Goal: Task Accomplishment & Management: Manage account settings

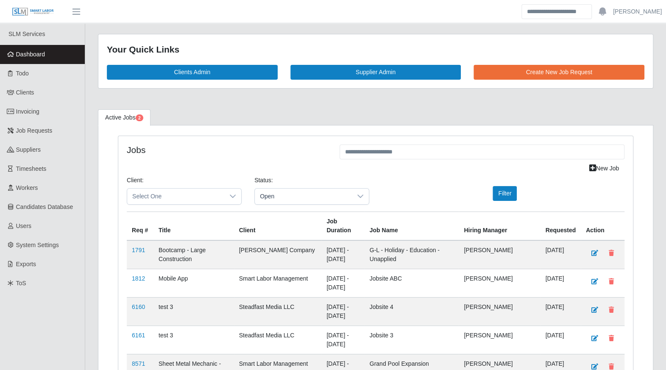
drag, startPoint x: 34, startPoint y: 58, endPoint x: 7, endPoint y: 60, distance: 26.7
click at [34, 58] on link "Dashboard" at bounding box center [42, 54] width 85 height 19
click at [33, 84] on link "Clients" at bounding box center [42, 92] width 85 height 19
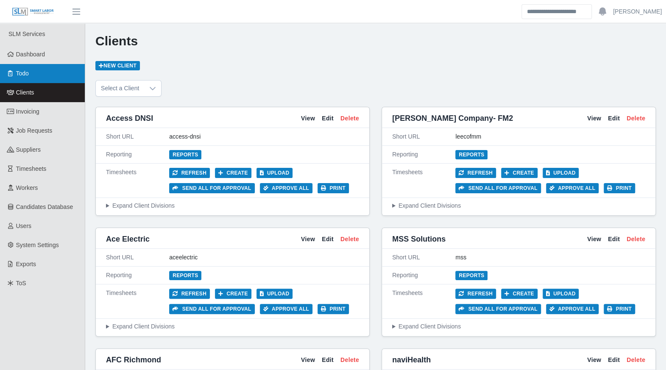
click at [32, 78] on link "Todo" at bounding box center [42, 73] width 85 height 19
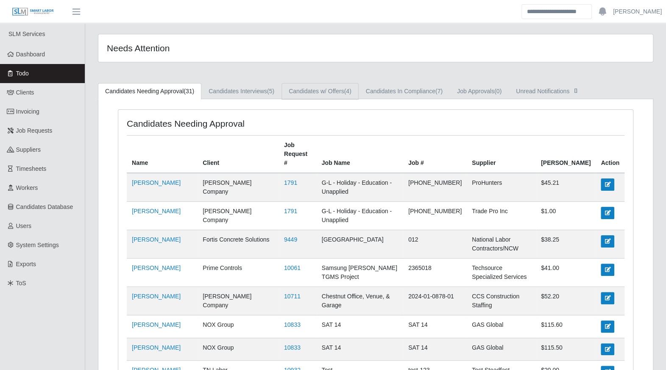
click at [318, 92] on link "Candidates w/ Offers (4)" at bounding box center [319, 91] width 77 height 17
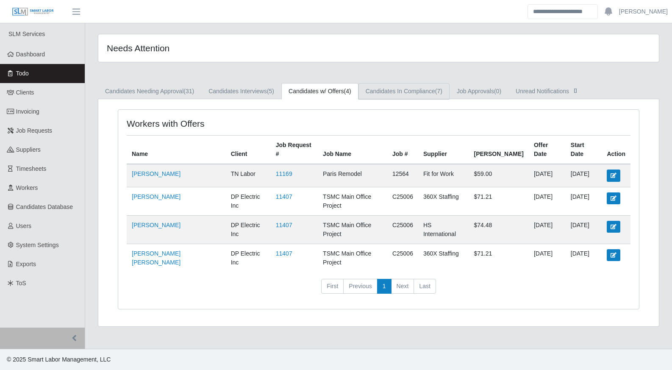
click at [424, 93] on link "Candidates In Compliance (7)" at bounding box center [404, 91] width 91 height 17
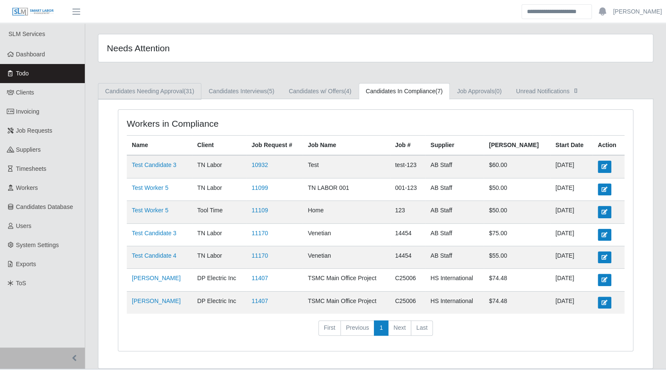
click at [148, 95] on link "Candidates Needing Approval (31)" at bounding box center [149, 91] width 103 height 17
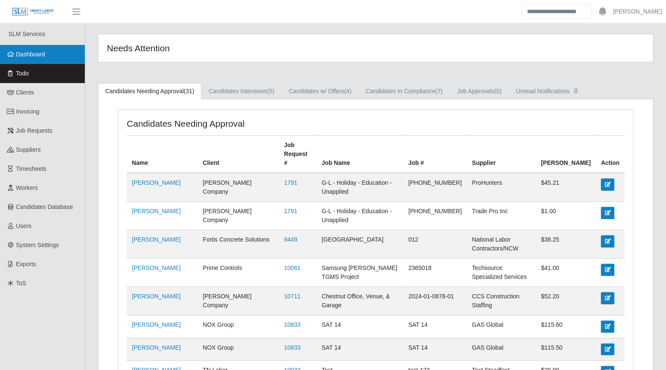
click at [23, 53] on span "Dashboard" at bounding box center [30, 54] width 29 height 7
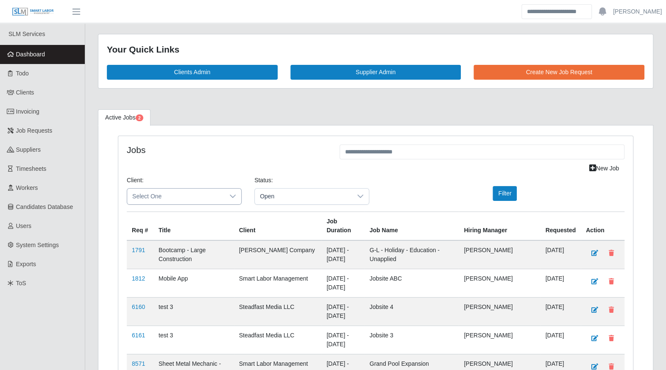
click at [215, 197] on span "Select One" at bounding box center [175, 197] width 97 height 16
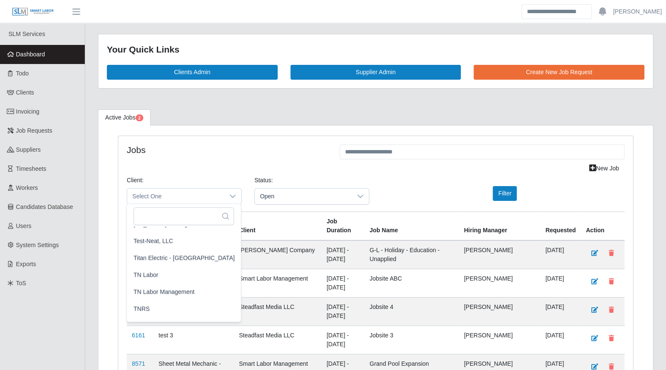
scroll to position [899, 0]
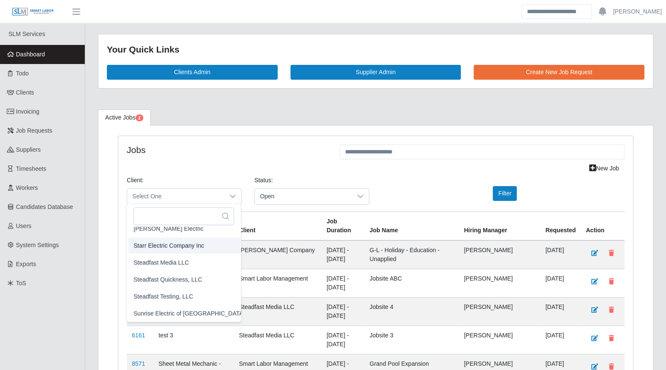
click at [188, 245] on span "Starr Electric Company Inc" at bounding box center [169, 245] width 71 height 9
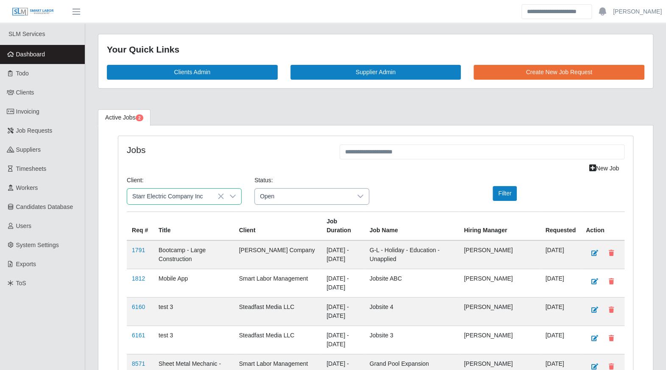
click at [292, 194] on span "Open" at bounding box center [303, 197] width 97 height 16
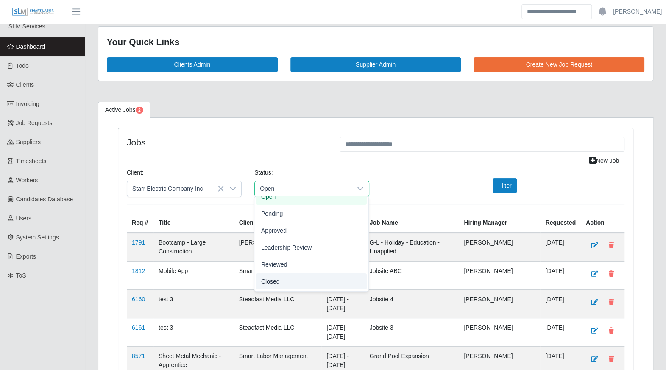
scroll to position [8, 0]
click at [288, 283] on li "Closed" at bounding box center [311, 281] width 111 height 16
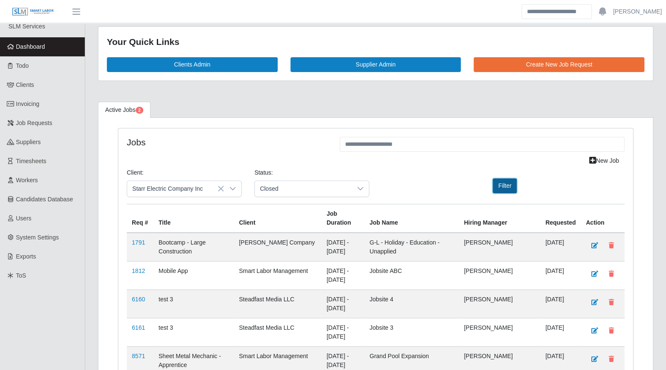
click at [511, 185] on button "Filter" at bounding box center [505, 185] width 24 height 15
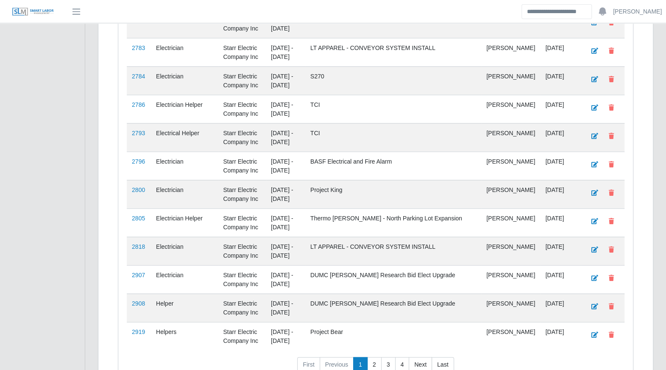
scroll to position [7016, 0]
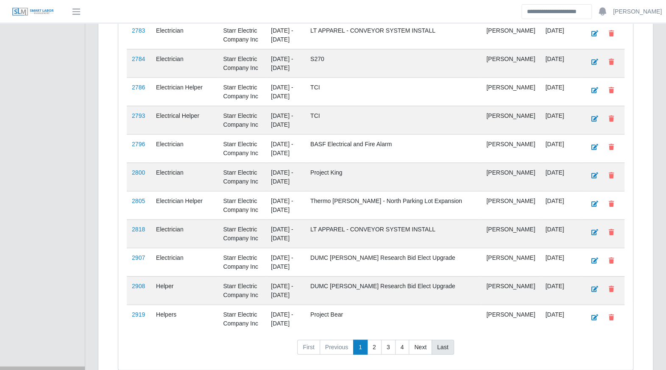
click at [439, 340] on link "Last" at bounding box center [443, 347] width 22 height 15
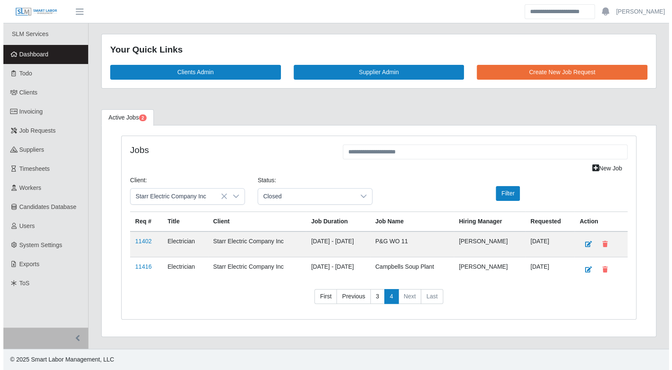
scroll to position [0, 0]
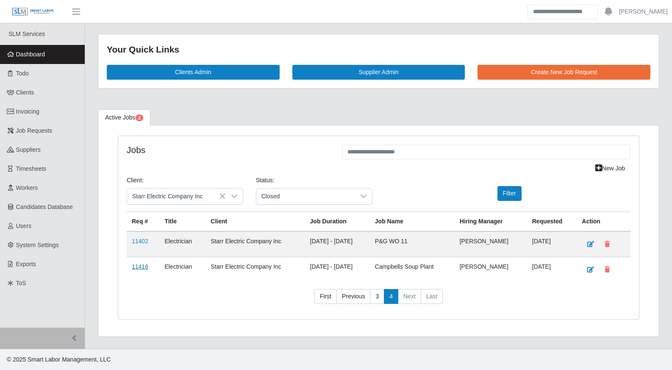
click at [142, 266] on link "11416" at bounding box center [140, 266] width 17 height 7
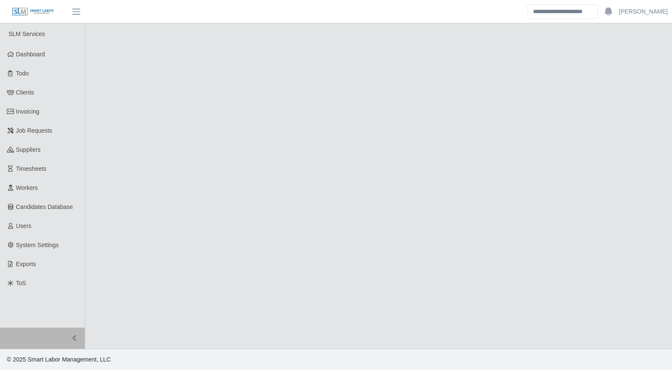
select select "******"
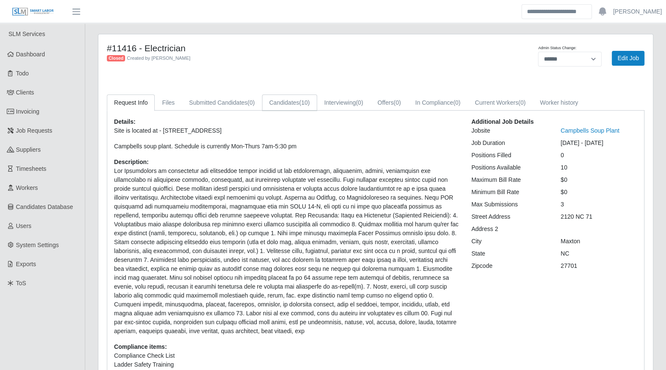
click at [299, 106] on span "(10)" at bounding box center [304, 102] width 11 height 7
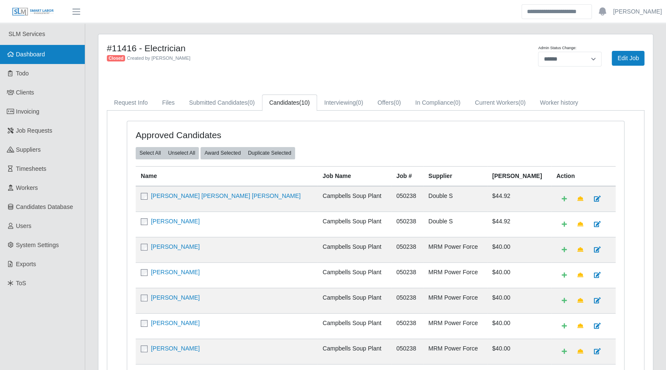
click at [40, 53] on span "Dashboard" at bounding box center [30, 54] width 29 height 7
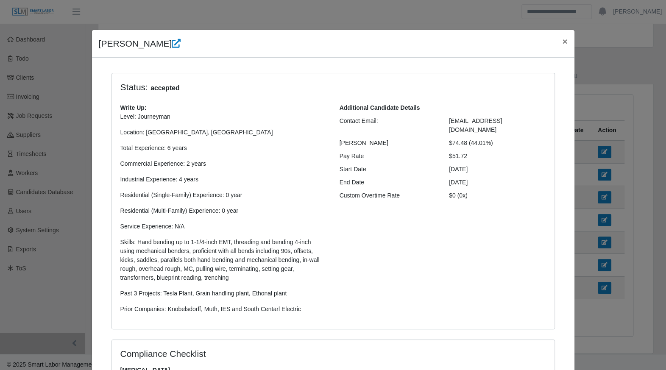
scroll to position [181, 0]
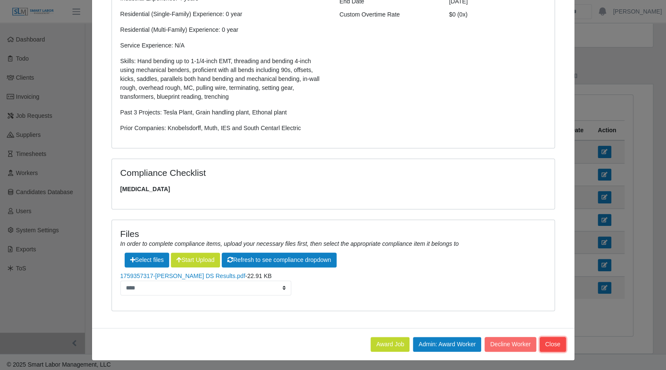
click at [547, 337] on button "Close" at bounding box center [553, 344] width 26 height 15
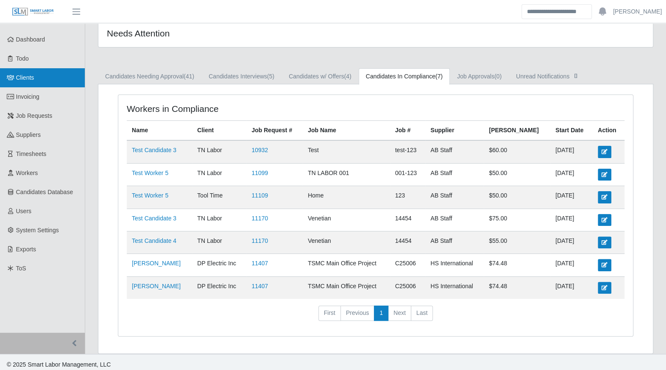
click at [21, 80] on span "Clients" at bounding box center [25, 77] width 18 height 7
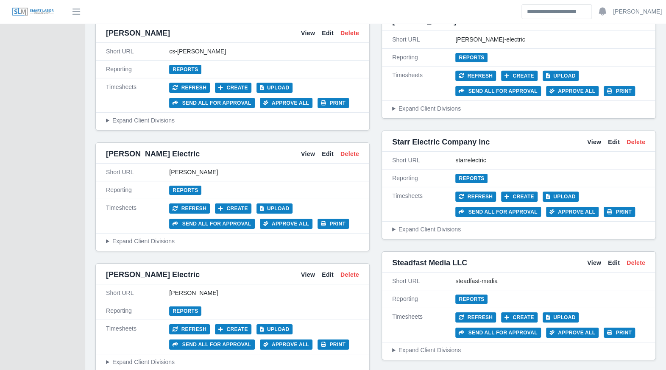
scroll to position [1668, 0]
click at [594, 138] on link "View" at bounding box center [594, 142] width 14 height 9
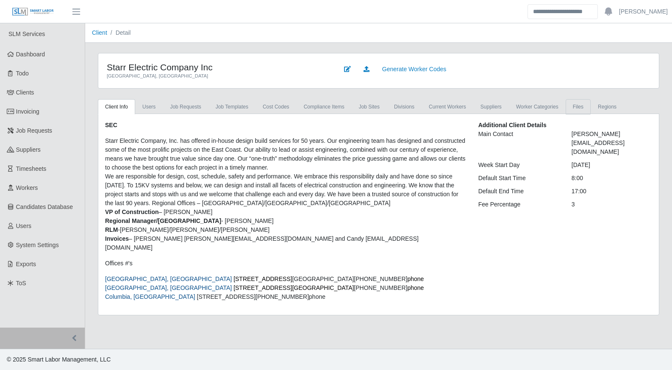
click at [566, 108] on link "Files" at bounding box center [578, 106] width 25 height 15
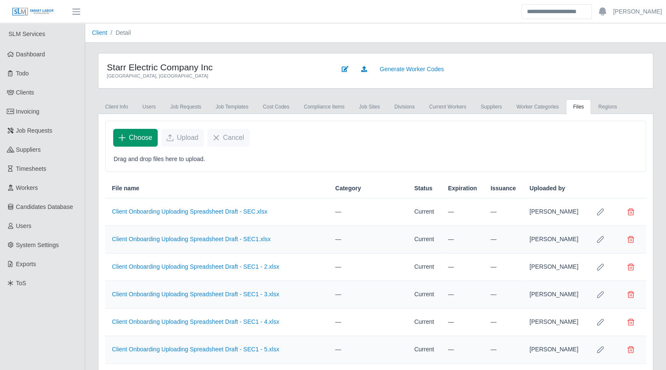
click at [127, 133] on button "Choose" at bounding box center [135, 138] width 45 height 18
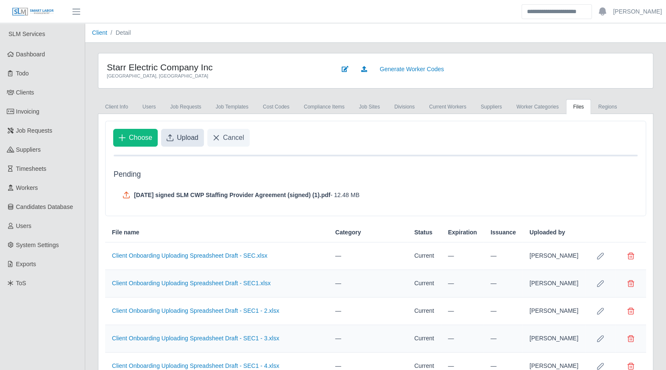
click at [167, 135] on icon "Upload" at bounding box center [170, 137] width 7 height 7
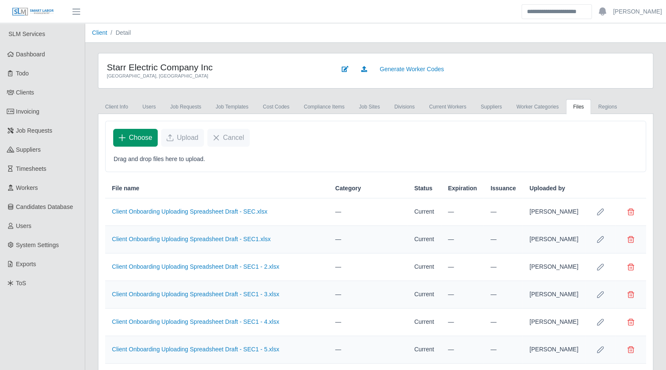
click at [142, 139] on span "Choose" at bounding box center [140, 138] width 23 height 10
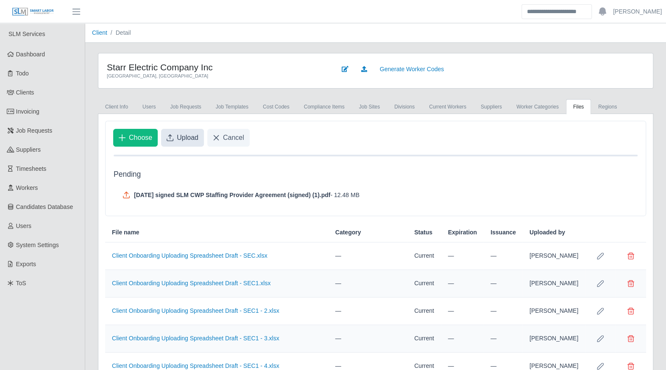
click at [188, 141] on span "Upload" at bounding box center [188, 138] width 22 height 10
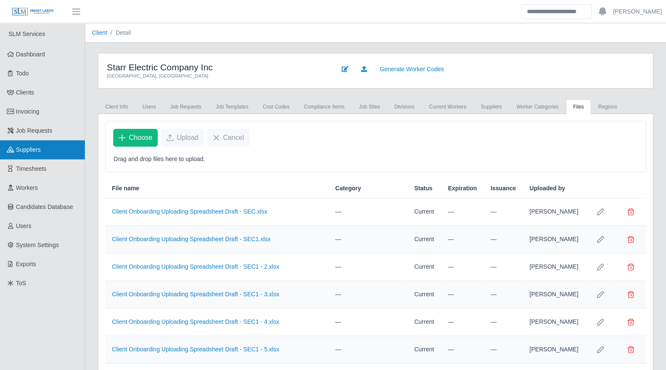
click at [49, 153] on link "Suppliers" at bounding box center [42, 149] width 85 height 19
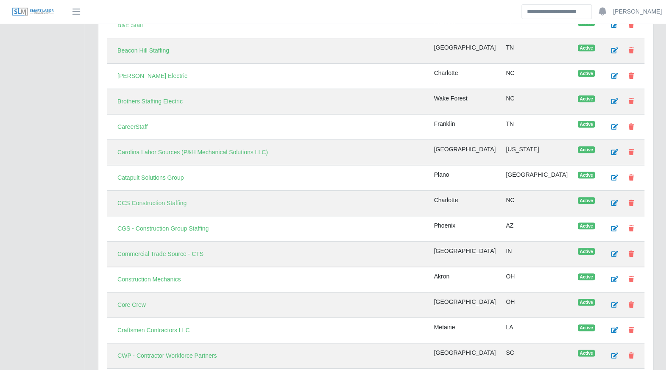
scroll to position [475, 0]
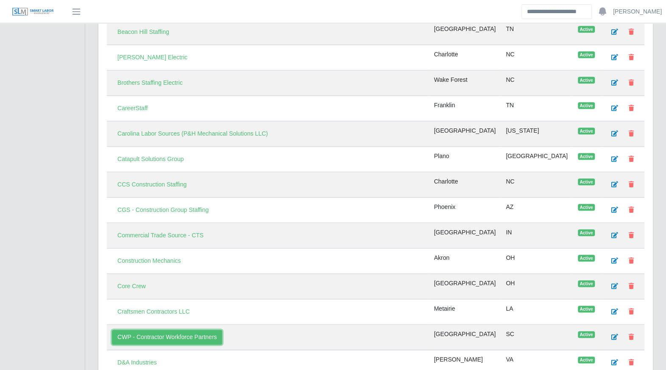
click at [212, 330] on link "CWP - Contractor Workforce Partners" at bounding box center [167, 337] width 110 height 15
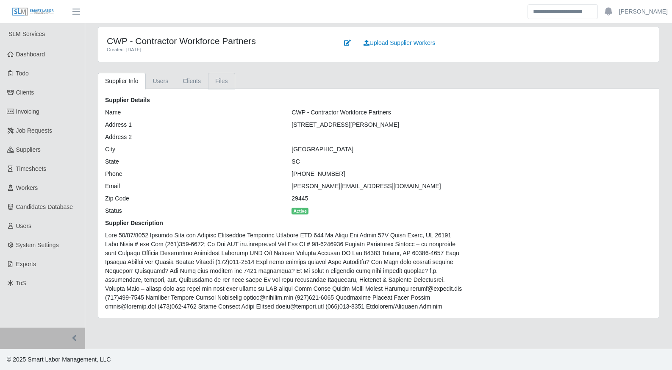
click at [218, 83] on link "Files" at bounding box center [221, 81] width 27 height 17
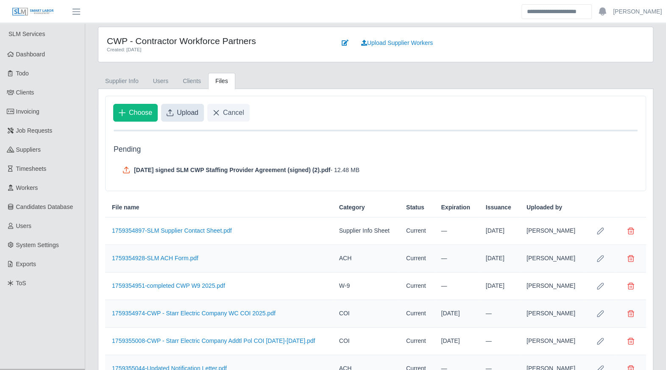
click at [185, 114] on span "Upload" at bounding box center [188, 113] width 22 height 10
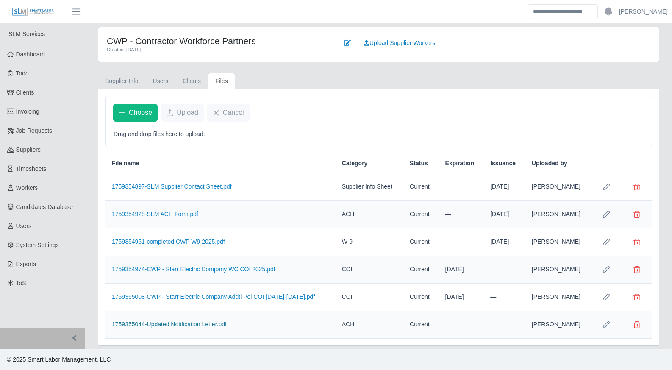
click at [205, 325] on link "1759355044-Updated Notification Letter.pdf" at bounding box center [169, 324] width 115 height 7
click at [34, 59] on link "Dashboard" at bounding box center [42, 54] width 85 height 19
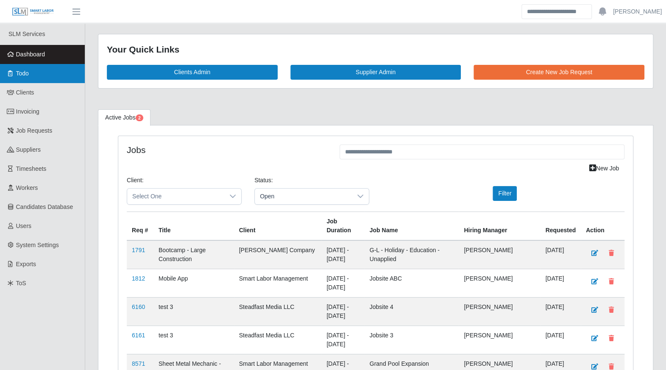
click at [68, 79] on link "Todo" at bounding box center [42, 73] width 85 height 19
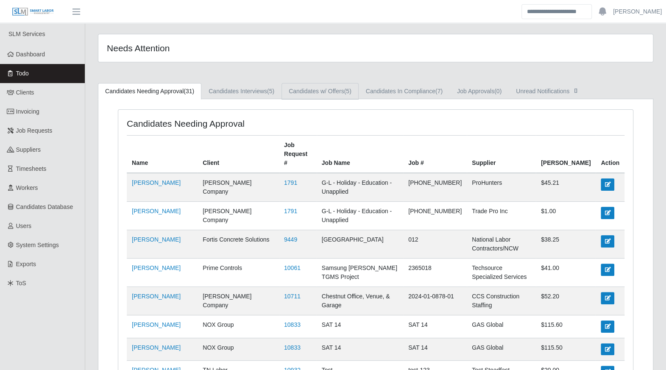
drag, startPoint x: 320, startPoint y: 94, endPoint x: 349, endPoint y: 95, distance: 29.3
click at [321, 94] on link "Candidates w/ Offers (5)" at bounding box center [319, 91] width 77 height 17
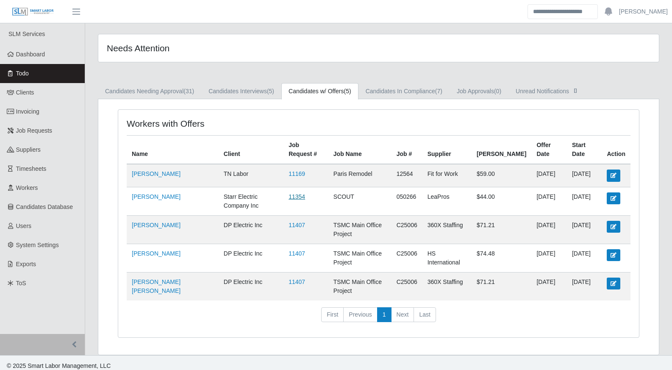
click at [290, 193] on link "11354" at bounding box center [297, 196] width 17 height 7
click at [31, 95] on span "Clients" at bounding box center [25, 92] width 18 height 7
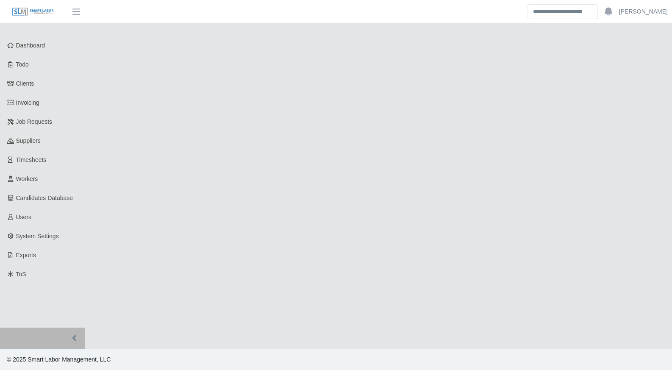
select select "****"
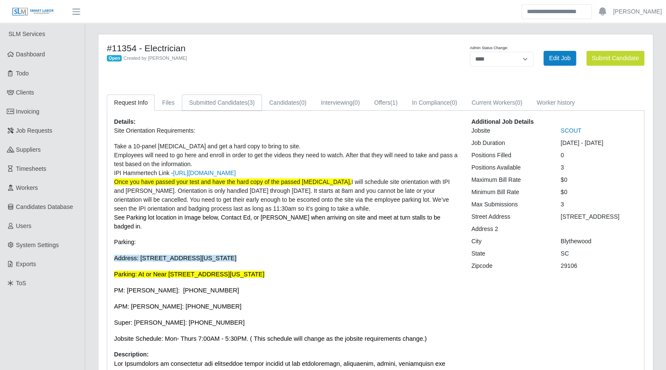
click at [220, 106] on link "Submitted Candidates (3)" at bounding box center [222, 103] width 80 height 17
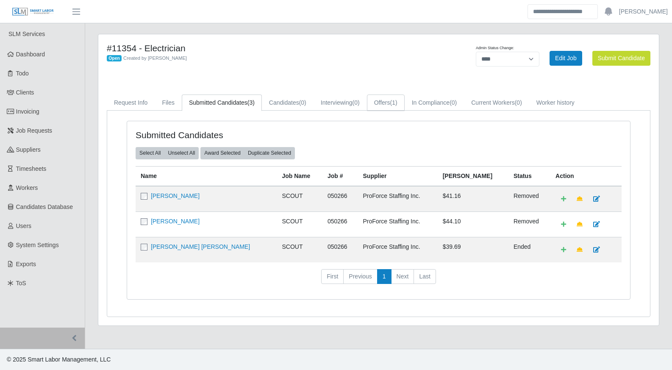
click at [392, 100] on span "(1)" at bounding box center [393, 102] width 7 height 7
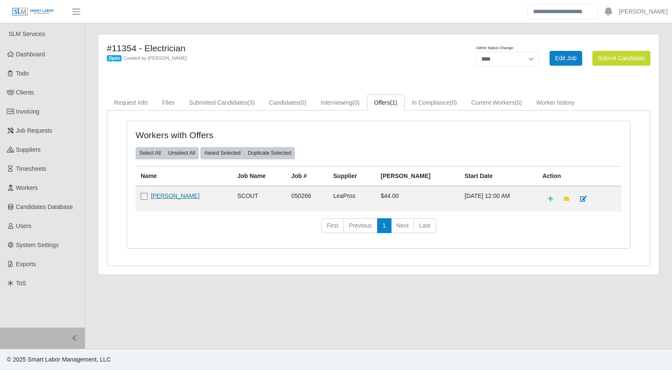
click at [175, 197] on link "Michael Chappell" at bounding box center [175, 195] width 49 height 7
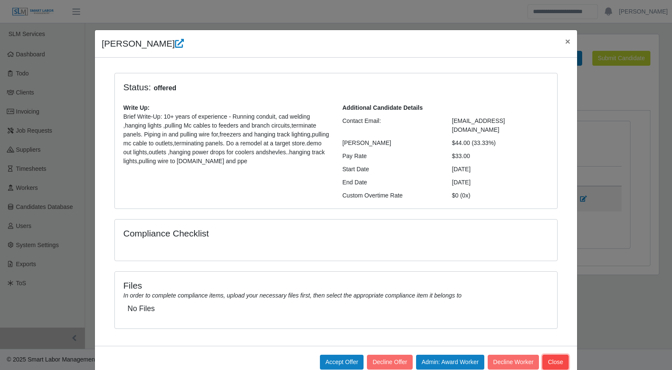
click at [557, 355] on button "Close" at bounding box center [556, 362] width 26 height 15
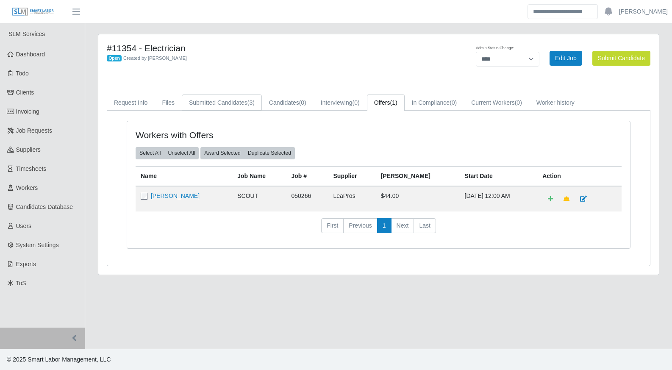
click at [232, 106] on link "Submitted Candidates (3)" at bounding box center [222, 103] width 80 height 17
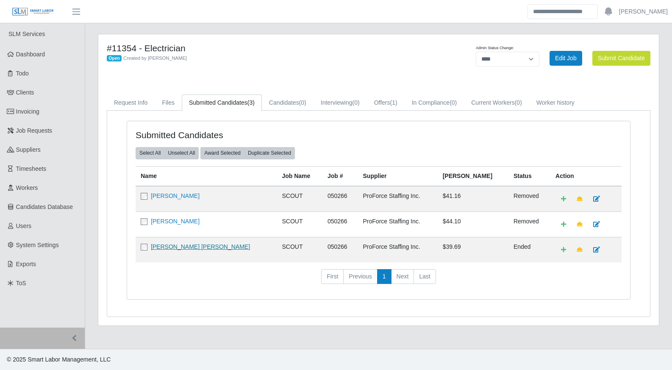
click at [173, 243] on link "Steven Hughes Hughes" at bounding box center [200, 246] width 99 height 7
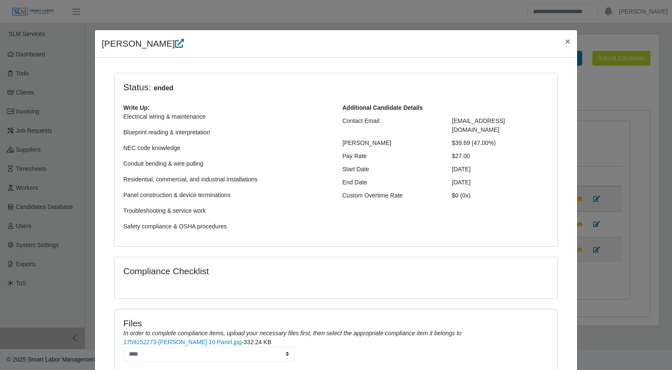
click at [175, 42] on icon at bounding box center [179, 43] width 9 height 9
click at [565, 38] on span "×" at bounding box center [567, 41] width 5 height 10
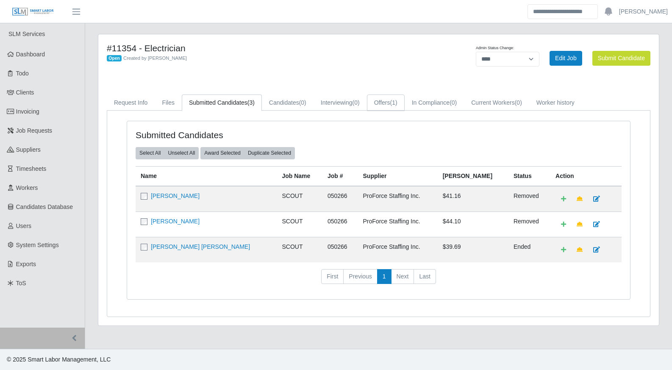
click at [387, 106] on link "Offers (1)" at bounding box center [386, 103] width 38 height 17
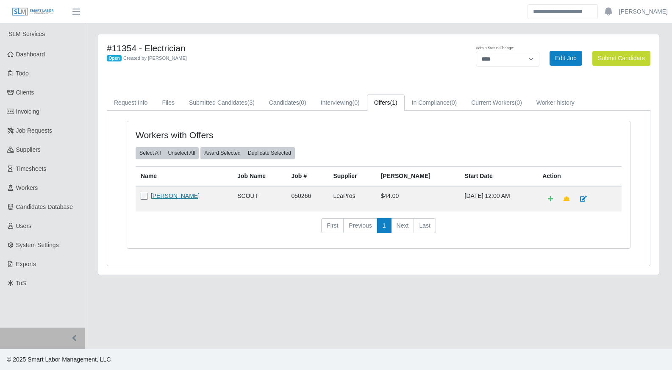
click at [167, 195] on link "Michael Chappell" at bounding box center [175, 195] width 49 height 7
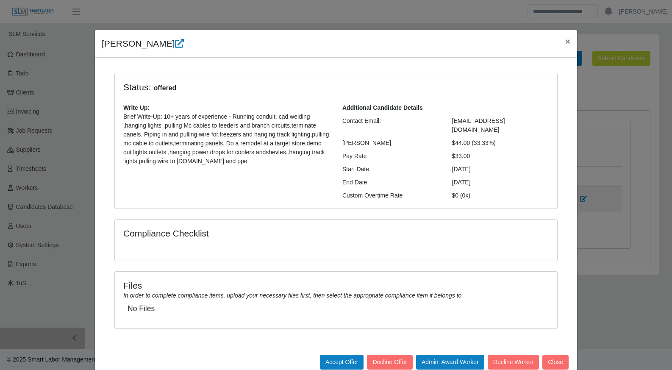
scroll to position [9, 0]
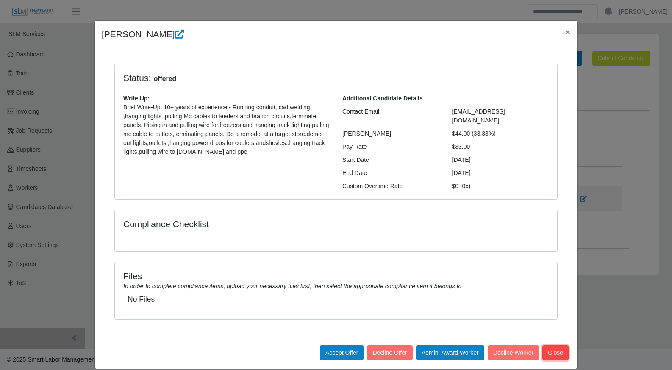
click at [552, 345] on button "Close" at bounding box center [556, 352] width 26 height 15
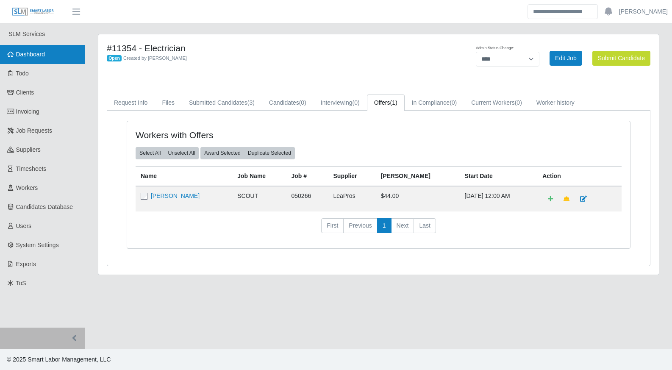
click at [14, 53] on icon at bounding box center [11, 54] width 8 height 6
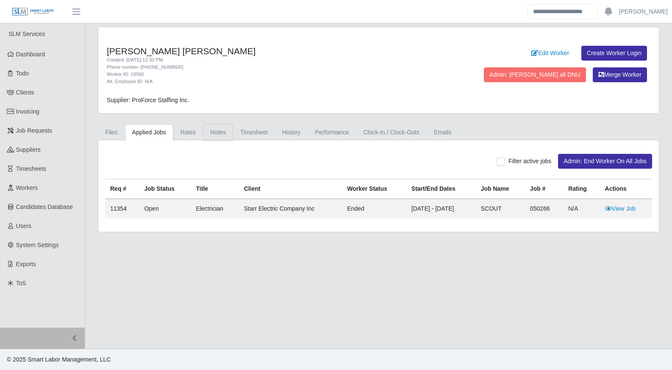
click at [218, 136] on link "Notes" at bounding box center [218, 132] width 30 height 17
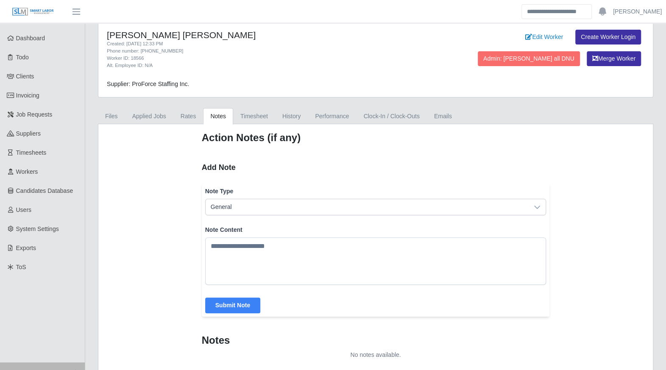
scroll to position [16, 0]
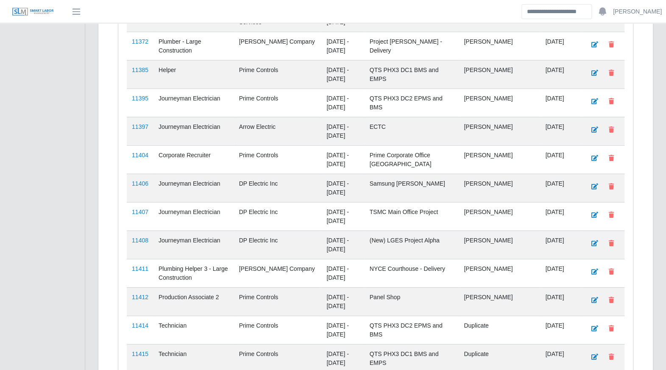
scroll to position [1376, 0]
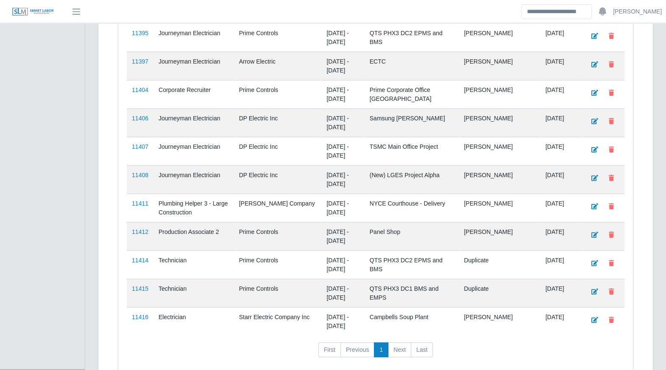
scroll to position [1338, 0]
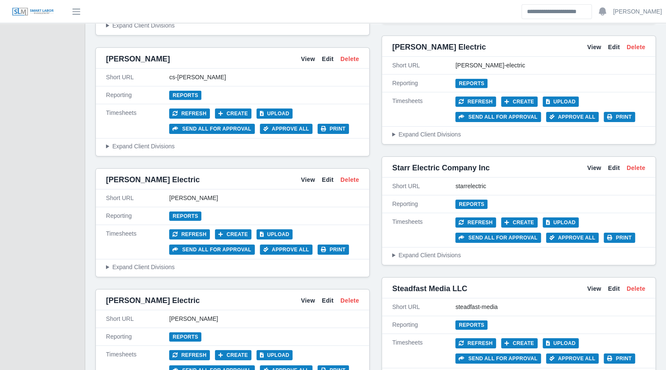
scroll to position [1724, 0]
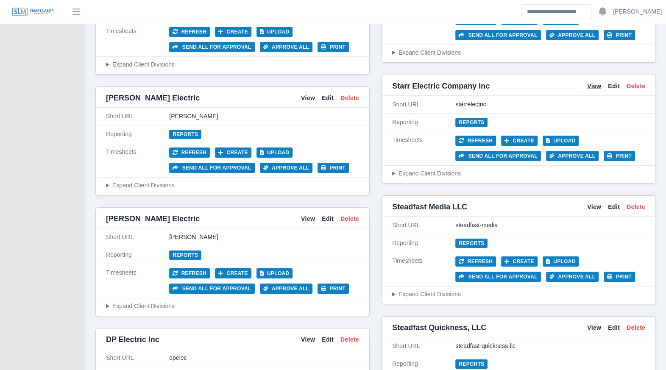
click at [595, 82] on link "View" at bounding box center [594, 86] width 14 height 9
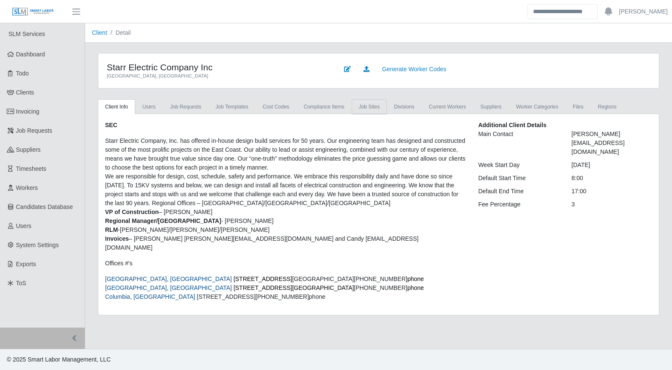
click at [362, 106] on link "job sites" at bounding box center [369, 106] width 35 height 15
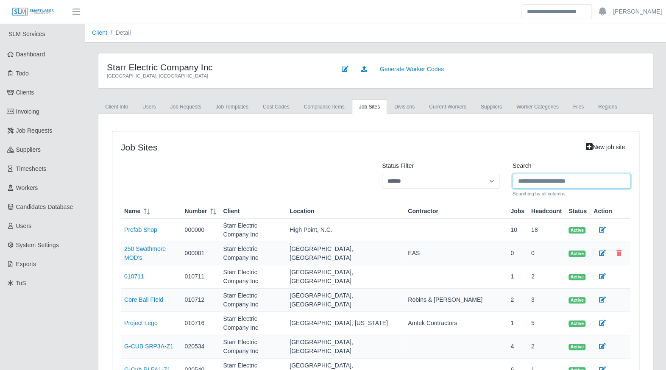
click at [523, 179] on input "Search" at bounding box center [571, 181] width 118 height 15
type input "***"
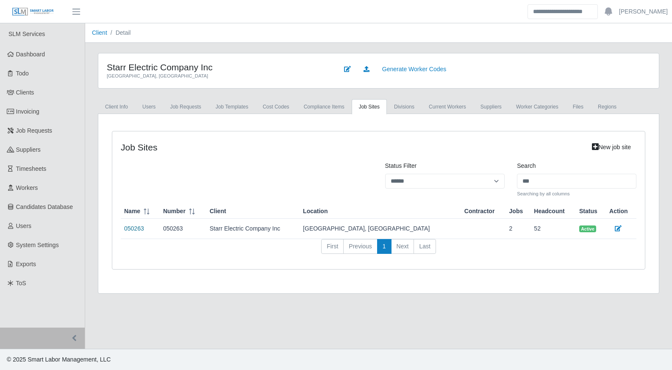
click at [136, 225] on link "050263" at bounding box center [134, 228] width 20 height 7
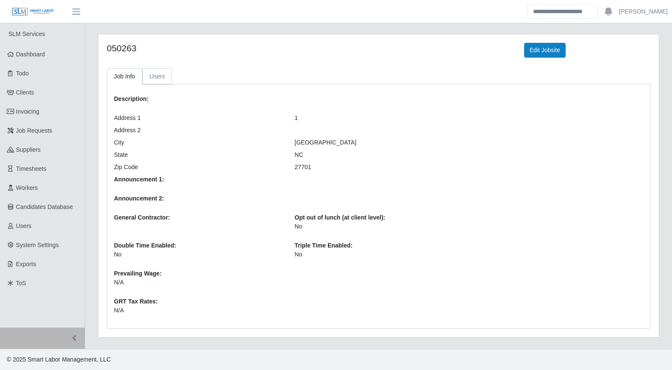
click at [161, 76] on link "Users" at bounding box center [157, 76] width 30 height 17
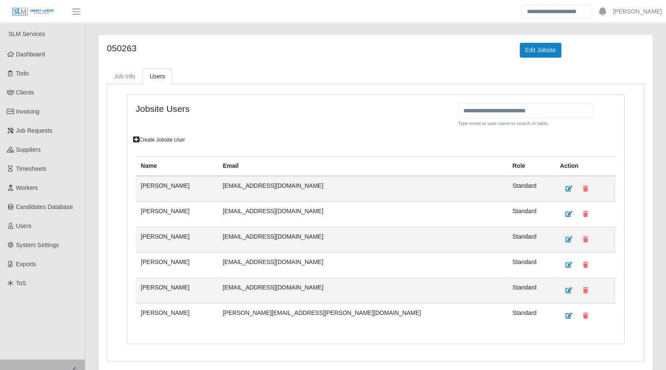
click at [165, 138] on link "Create Jobsite User" at bounding box center [158, 140] width 59 height 12
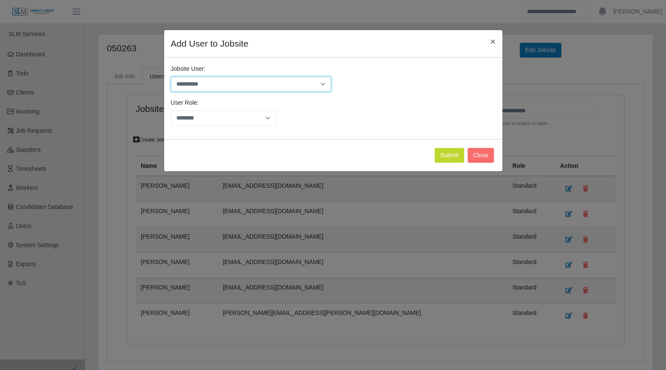
click at [275, 85] on select "**********" at bounding box center [251, 84] width 160 height 15
drag, startPoint x: 594, startPoint y: 85, endPoint x: 587, endPoint y: 84, distance: 7.7
click at [594, 85] on div "**********" at bounding box center [333, 185] width 666 height 370
click at [485, 153] on button "Close" at bounding box center [481, 155] width 26 height 15
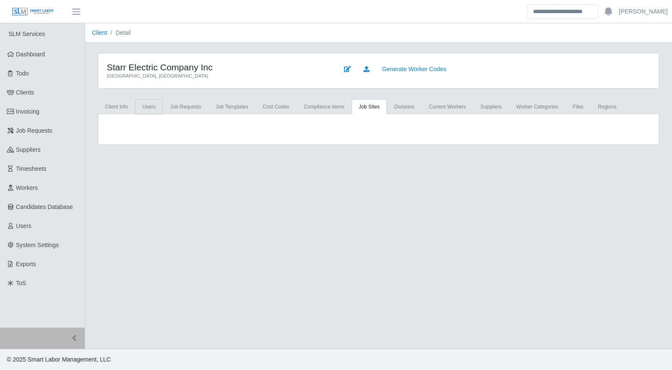
click at [150, 104] on link "Users" at bounding box center [149, 106] width 28 height 15
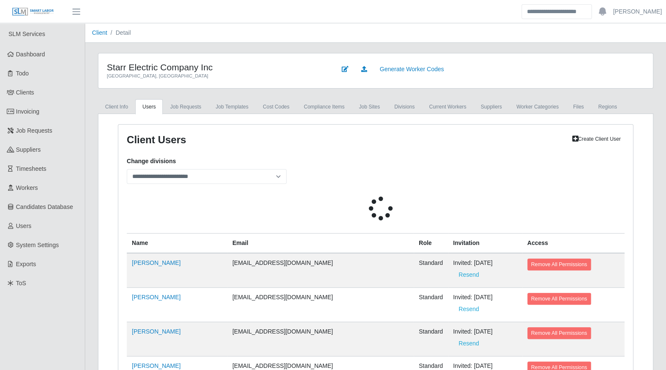
select select
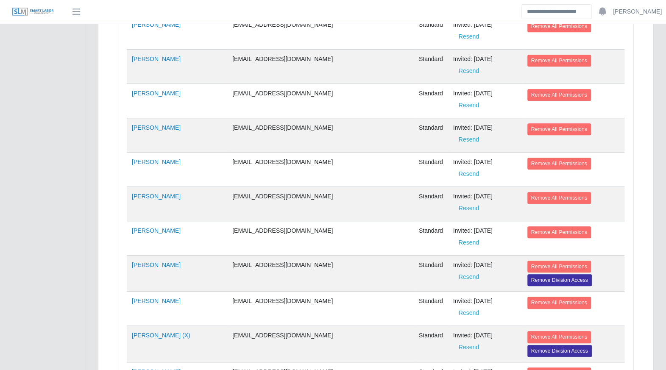
scroll to position [2486, 0]
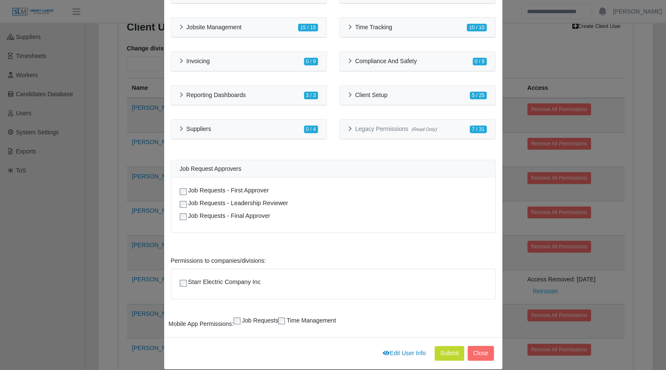
scroll to position [209, 0]
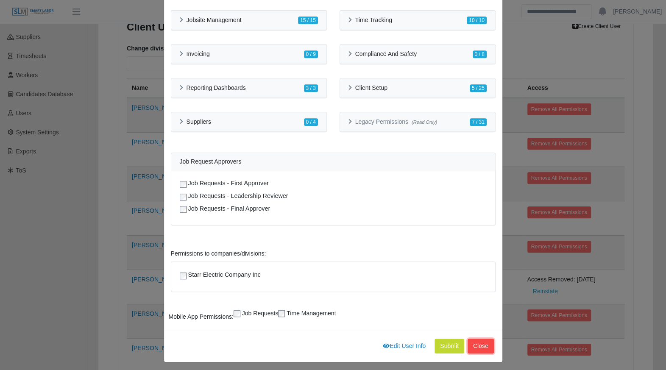
click at [480, 342] on button "Close" at bounding box center [481, 346] width 26 height 15
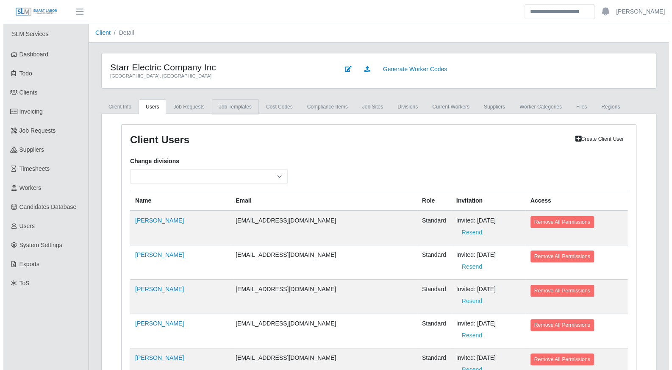
scroll to position [0, 0]
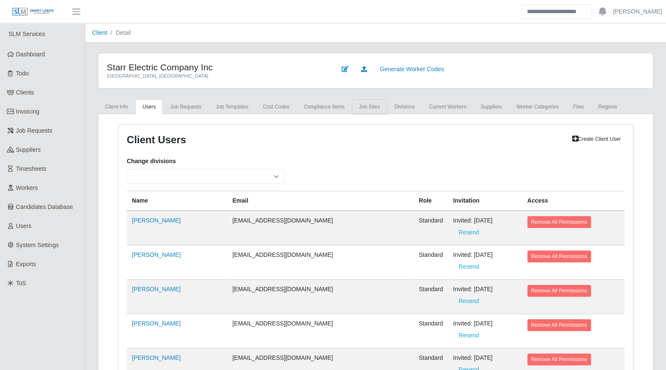
click at [364, 107] on link "job sites" at bounding box center [369, 106] width 35 height 15
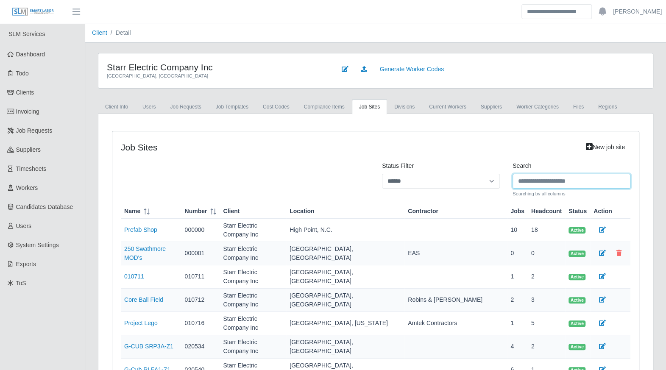
drag, startPoint x: 569, startPoint y: 176, endPoint x: 567, endPoint y: 180, distance: 4.4
click at [567, 179] on input "Search" at bounding box center [571, 181] width 118 height 15
type input "***"
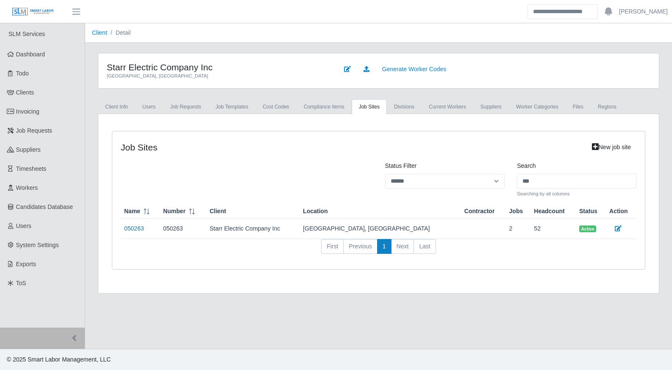
click at [130, 229] on link "050263" at bounding box center [134, 228] width 20 height 7
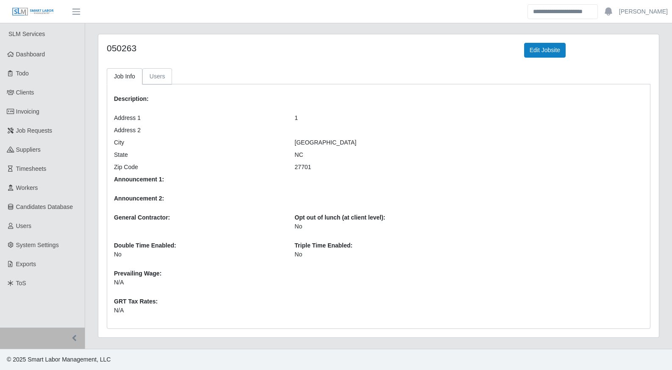
click at [161, 77] on link "Users" at bounding box center [157, 76] width 30 height 17
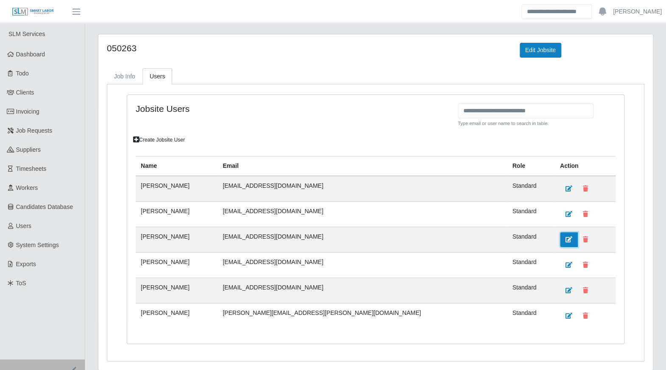
click at [565, 237] on icon at bounding box center [568, 240] width 7 height 6
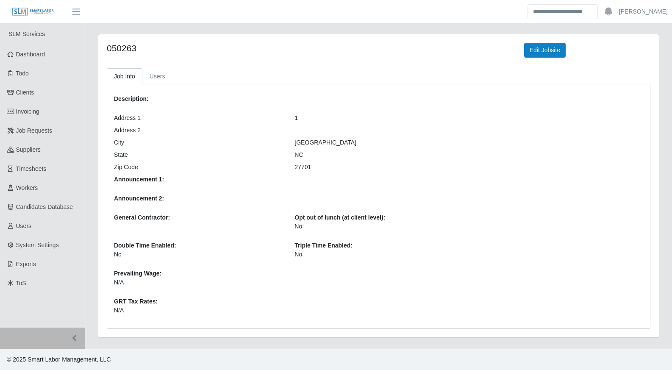
drag, startPoint x: 650, startPoint y: 264, endPoint x: 643, endPoint y: 264, distance: 6.8
click at [650, 264] on div "Description: Address 1 1 Address 2 City [GEOGRAPHIC_DATA] Zip Code 27701 Announ…" at bounding box center [379, 206] width 544 height 245
click at [535, 48] on link "Edit Jobsite" at bounding box center [545, 50] width 42 height 15
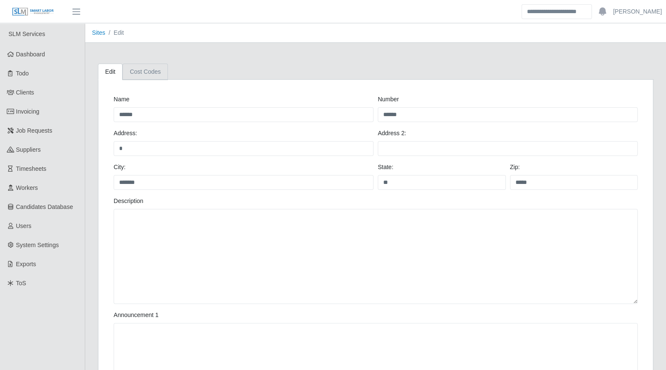
click at [151, 72] on link "Cost Codes" at bounding box center [145, 72] width 45 height 17
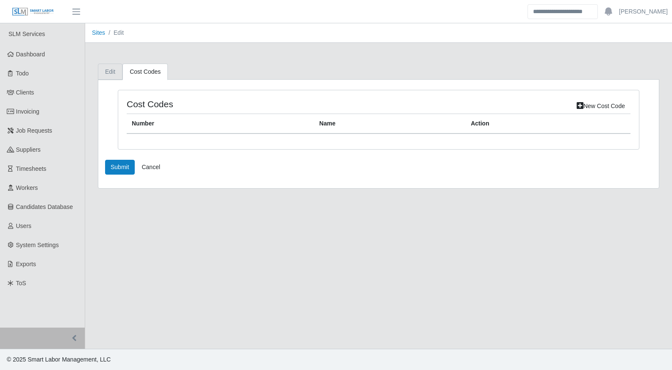
click at [104, 72] on link "Edit" at bounding box center [110, 72] width 25 height 17
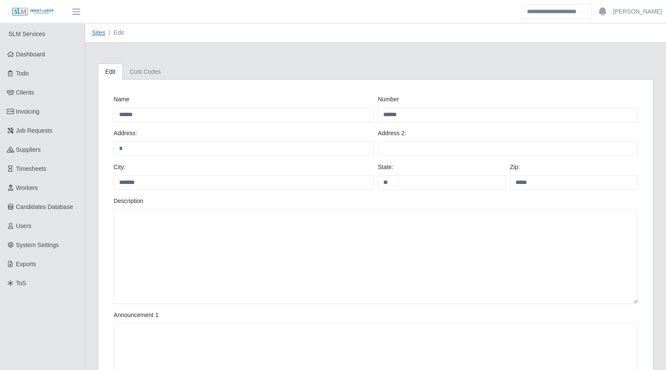
click at [100, 36] on link "Sites" at bounding box center [98, 32] width 13 height 7
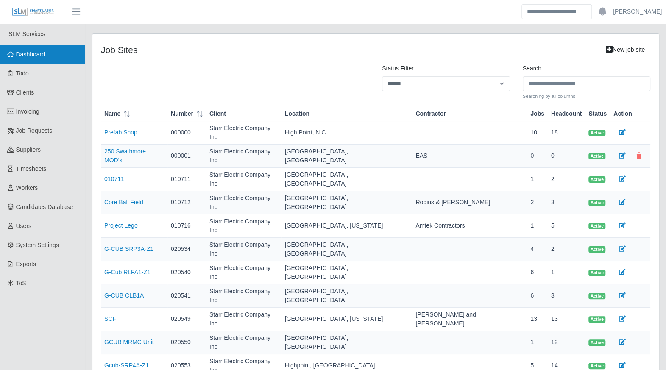
click at [25, 57] on span "Dashboard" at bounding box center [30, 54] width 29 height 7
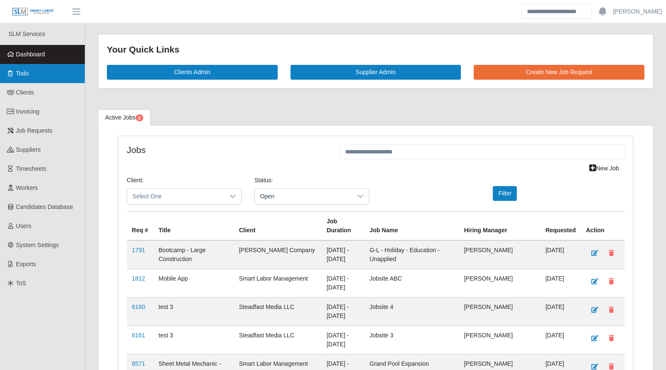
click at [25, 82] on link "Todo" at bounding box center [42, 73] width 85 height 19
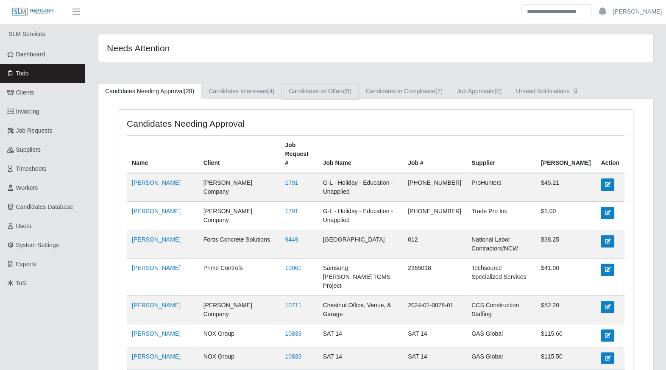
click at [323, 89] on link "Candidates w/ Offers (5)" at bounding box center [319, 91] width 77 height 17
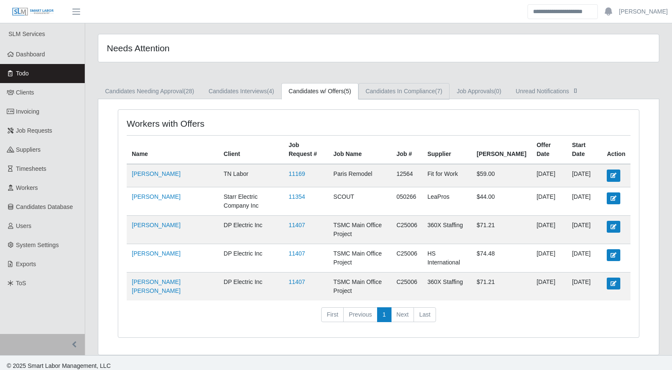
click at [400, 89] on link "Candidates In Compliance (7)" at bounding box center [404, 91] width 91 height 17
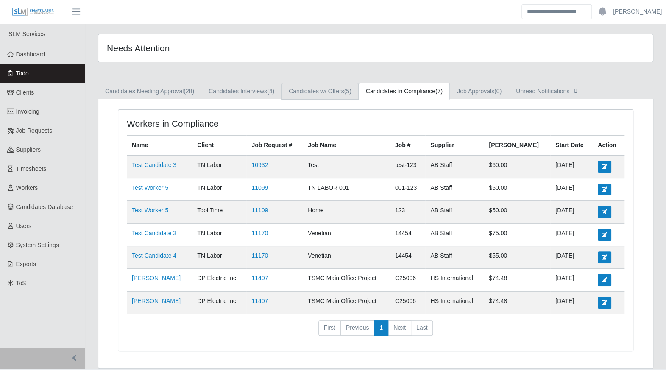
click at [319, 93] on link "Candidates w/ Offers (5)" at bounding box center [319, 91] width 77 height 17
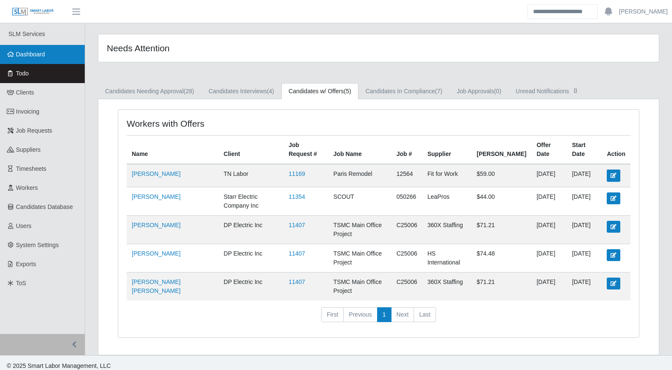
click at [52, 62] on link "Dashboard" at bounding box center [42, 54] width 85 height 19
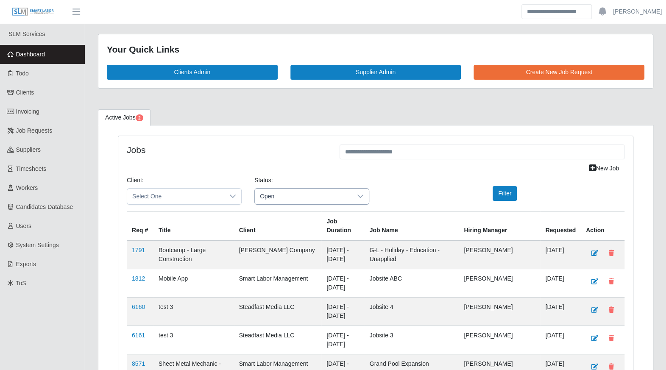
click at [273, 197] on span "Open" at bounding box center [303, 197] width 97 height 16
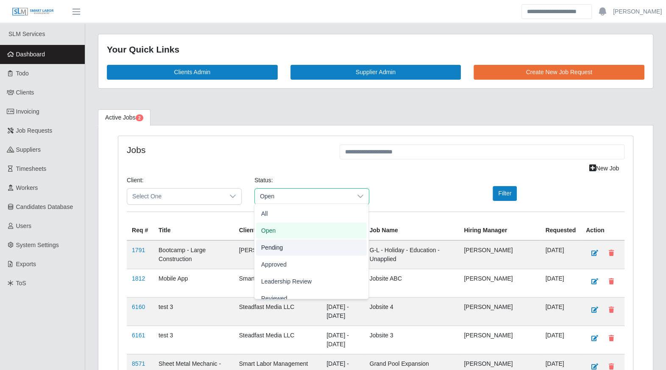
click at [288, 246] on li "Pending" at bounding box center [311, 247] width 111 height 16
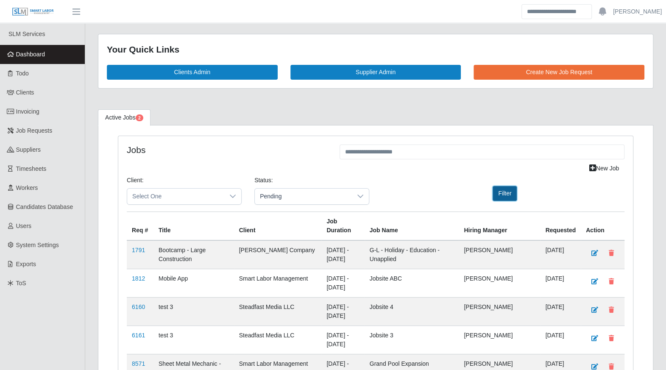
click at [498, 192] on button "Filter" at bounding box center [505, 193] width 24 height 15
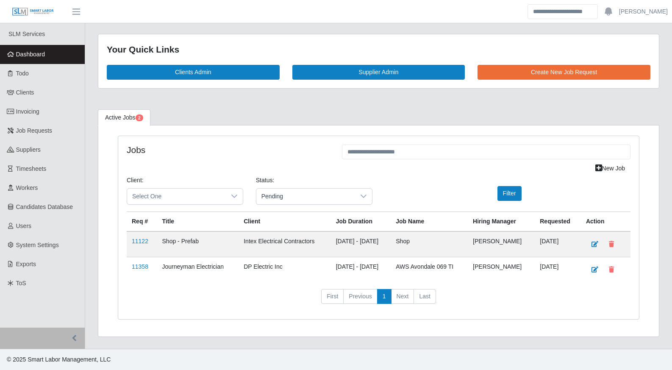
click at [24, 54] on span "Dashboard" at bounding box center [30, 54] width 29 height 7
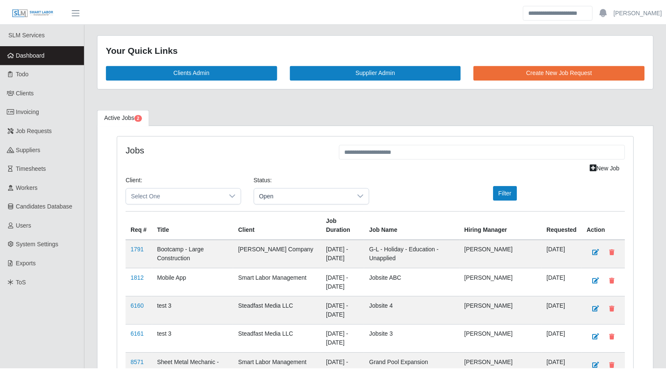
scroll to position [1348, 0]
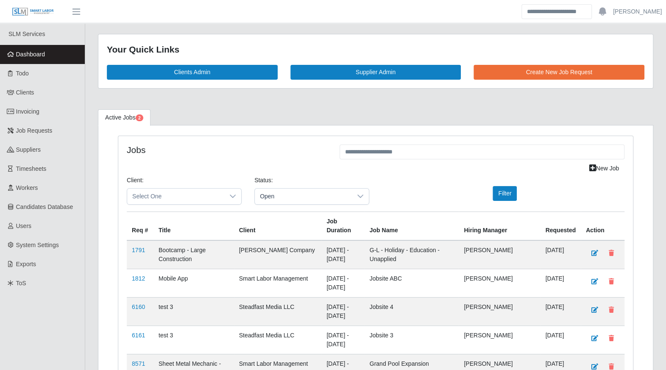
click at [312, 203] on div "Status: Open" at bounding box center [312, 194] width 128 height 36
click at [312, 199] on span "Open" at bounding box center [303, 197] width 97 height 16
click at [282, 244] on li "Pending" at bounding box center [311, 247] width 111 height 16
click at [505, 195] on button "Filter" at bounding box center [505, 193] width 24 height 15
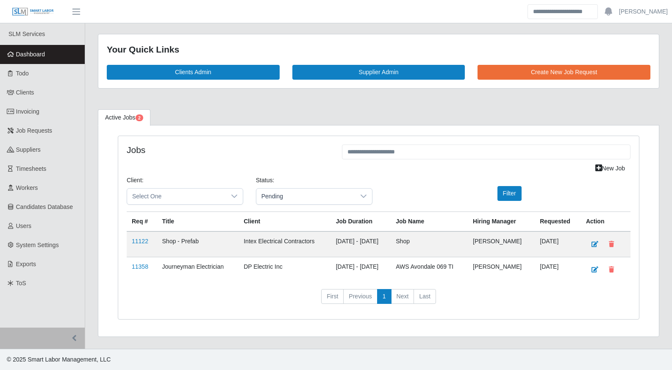
click at [53, 55] on link "Dashboard" at bounding box center [42, 54] width 85 height 19
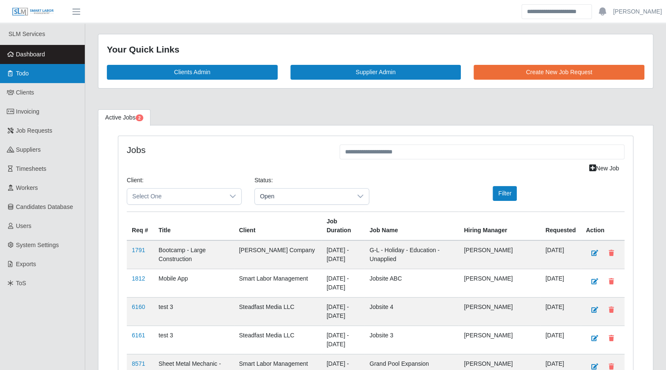
click at [13, 75] on icon at bounding box center [11, 73] width 8 height 6
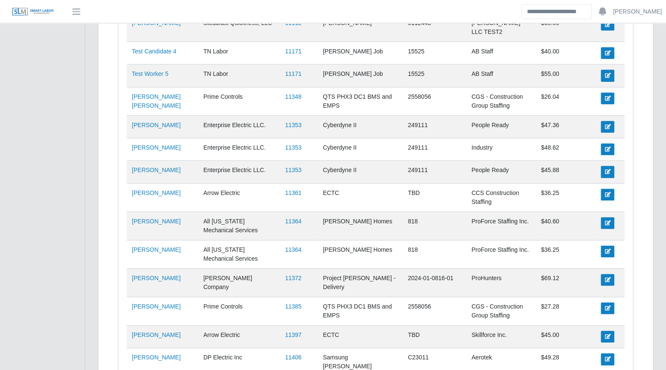
scroll to position [545, 0]
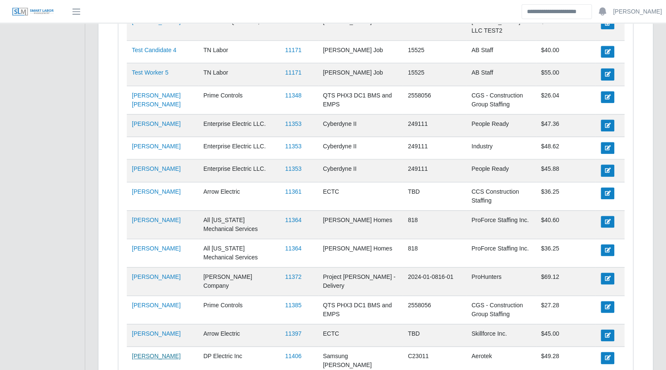
click at [157, 353] on link "[PERSON_NAME]" at bounding box center [156, 356] width 49 height 7
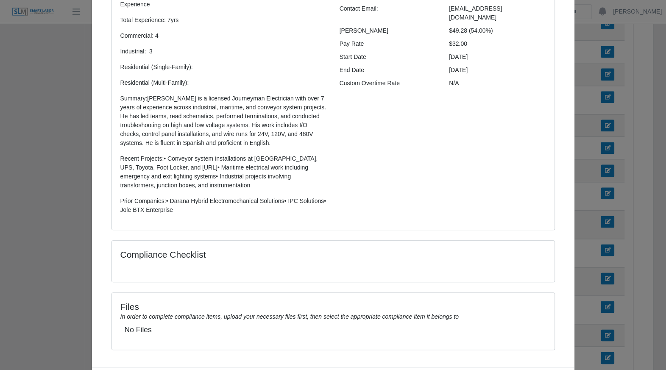
scroll to position [152, 0]
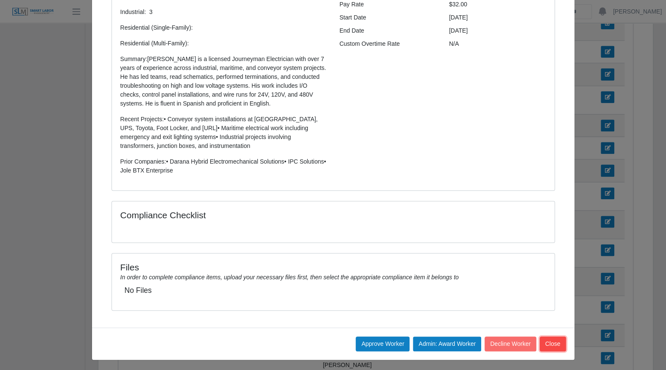
click at [553, 345] on button "Close" at bounding box center [553, 344] width 26 height 15
